Goal: Navigation & Orientation: Find specific page/section

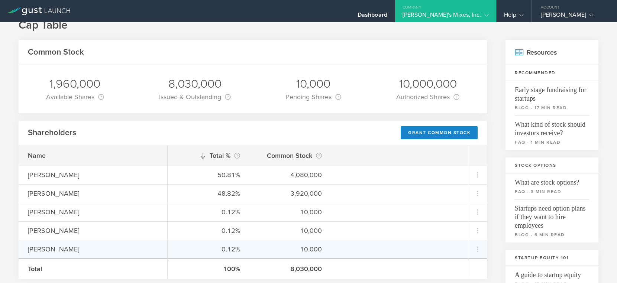
scroll to position [15, 0]
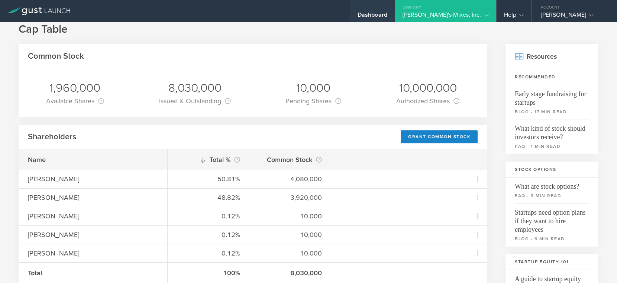
click at [387, 15] on div "Dashboard" at bounding box center [373, 16] width 30 height 11
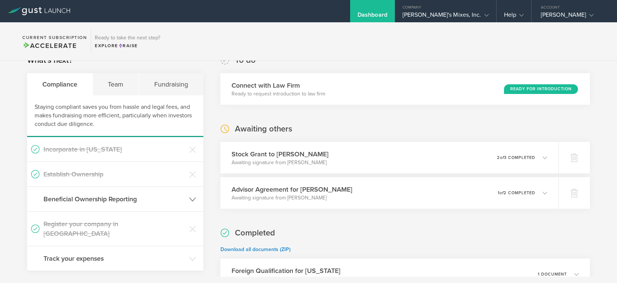
scroll to position [14, 0]
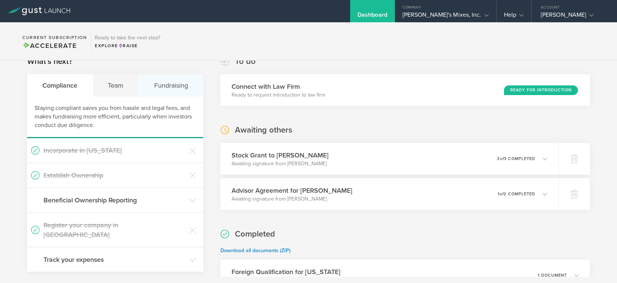
click at [162, 88] on div "Fundraising" at bounding box center [171, 85] width 64 height 22
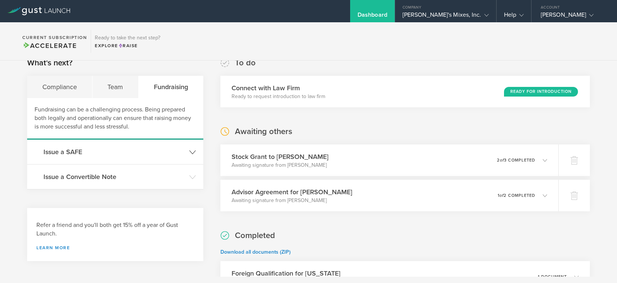
click at [187, 151] on header "Issue a SAFE" at bounding box center [115, 152] width 176 height 25
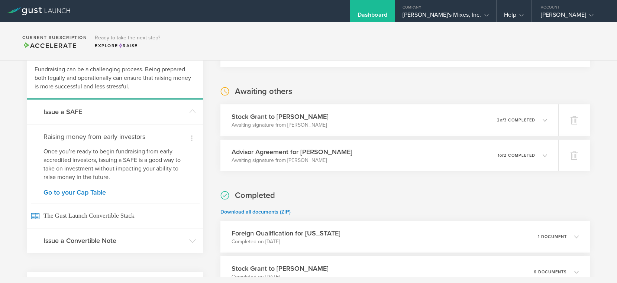
scroll to position [54, 0]
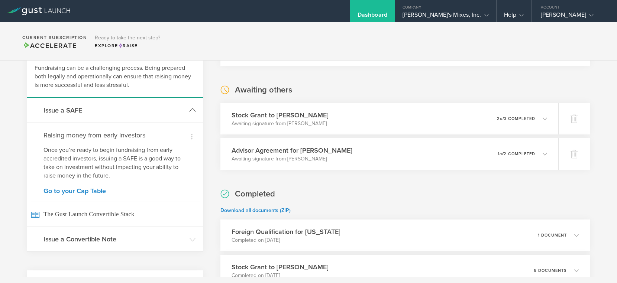
click at [191, 110] on icon at bounding box center [192, 110] width 7 height 7
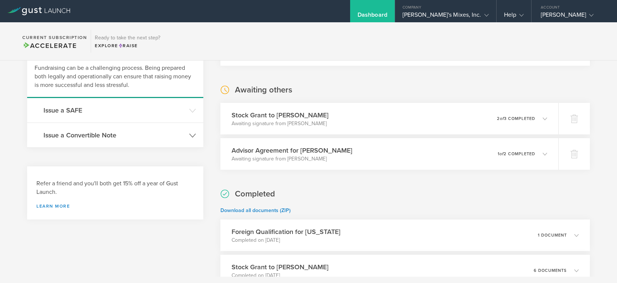
click at [194, 135] on polyline at bounding box center [193, 135] width 6 height 3
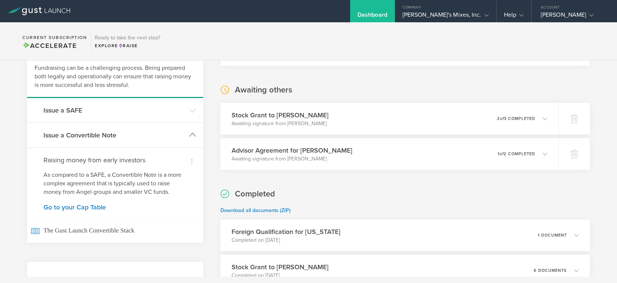
click at [193, 135] on polyline at bounding box center [193, 134] width 6 height 3
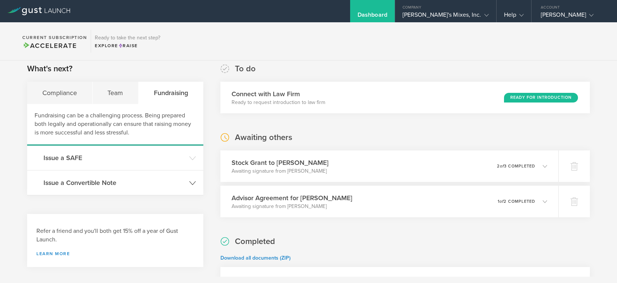
scroll to position [0, 0]
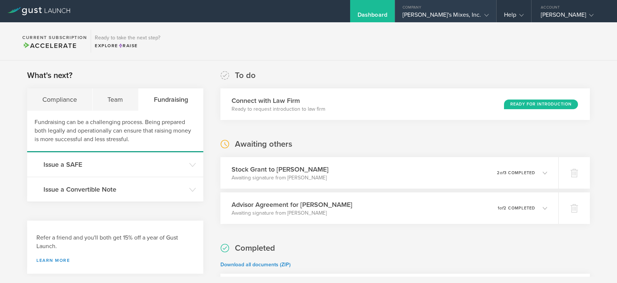
click at [466, 16] on div "[PERSON_NAME]'s Mixes, Inc." at bounding box center [446, 16] width 86 height 11
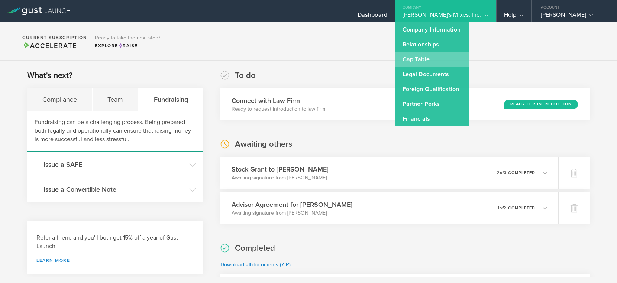
click at [459, 56] on link "Cap Table" at bounding box center [432, 59] width 74 height 15
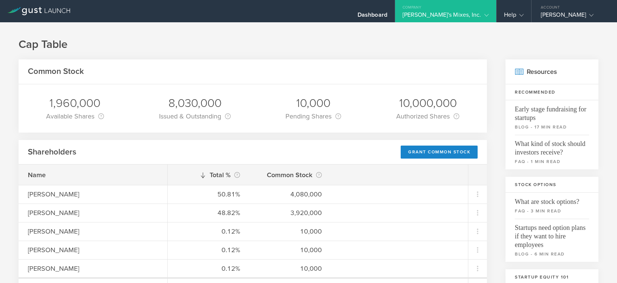
click at [478, 14] on div "[PERSON_NAME]'s Mixes, Inc." at bounding box center [446, 16] width 86 height 11
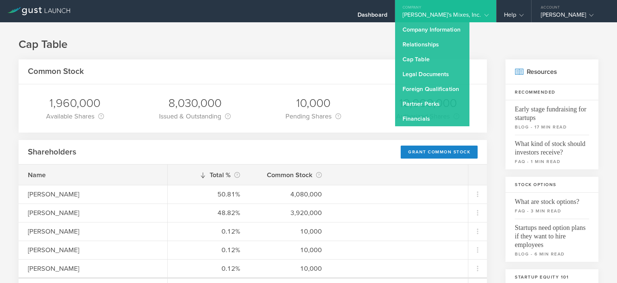
click at [397, 38] on h1 "Cap Table" at bounding box center [309, 44] width 580 height 15
